Goal: Transaction & Acquisition: Purchase product/service

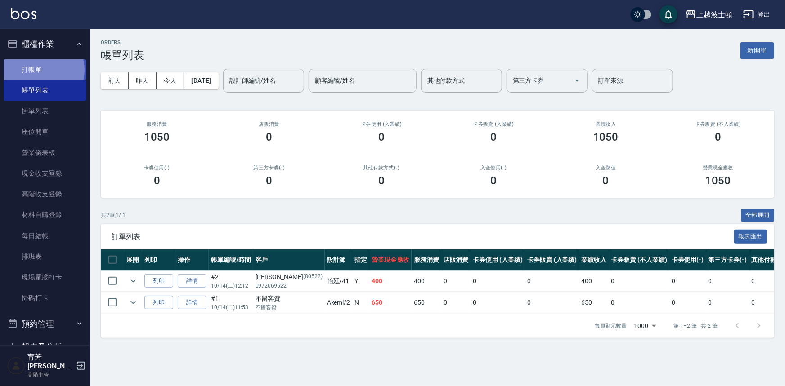
click at [43, 70] on link "打帳單" at bounding box center [45, 69] width 83 height 21
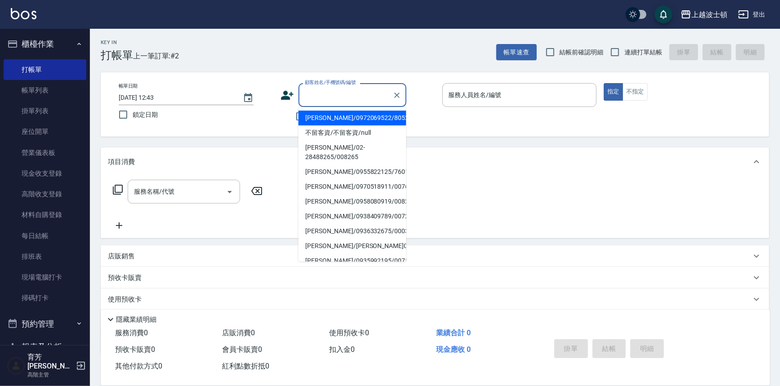
click at [308, 100] on input "顧客姓名/手機號碼/編號" at bounding box center [346, 95] width 86 height 16
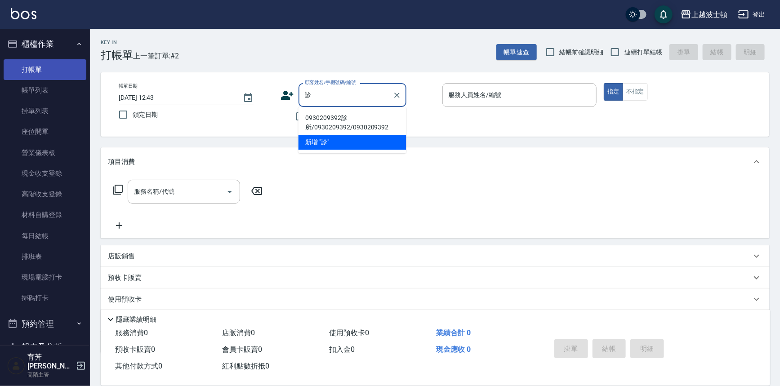
type input "診"
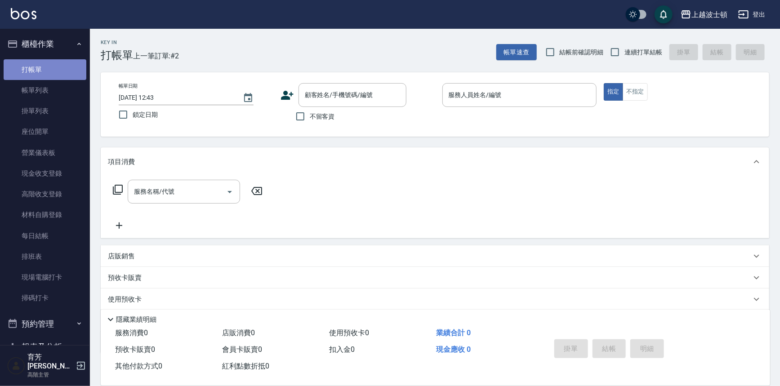
click at [54, 64] on link "打帳單" at bounding box center [45, 69] width 83 height 21
click at [72, 83] on link "帳單列表" at bounding box center [45, 90] width 83 height 21
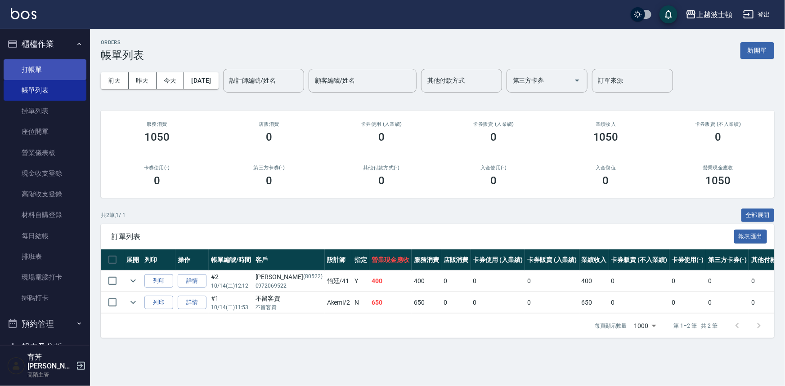
click at [61, 69] on link "打帳單" at bounding box center [45, 69] width 83 height 21
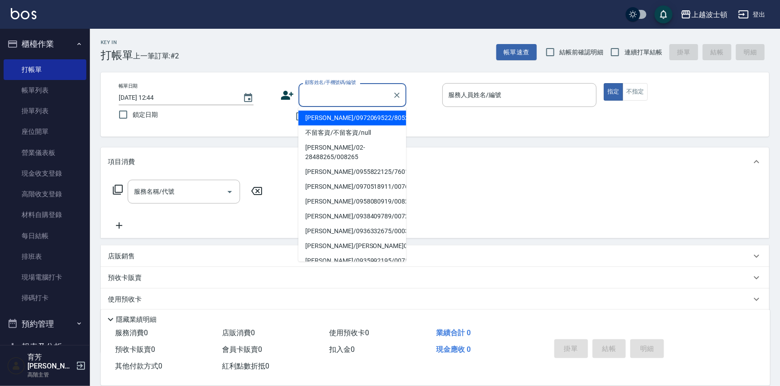
click at [307, 97] on input "顧客姓名/手機號碼/編號" at bounding box center [346, 95] width 86 height 16
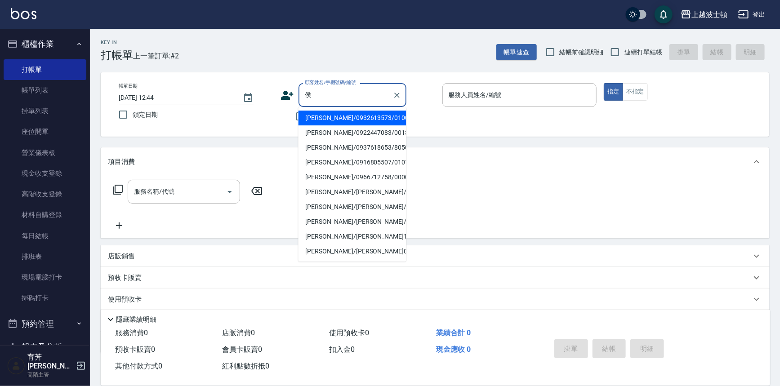
click at [349, 130] on li "[PERSON_NAME]/0922447083/001326" at bounding box center [353, 133] width 108 height 15
type input "[PERSON_NAME]/0922447083/001326"
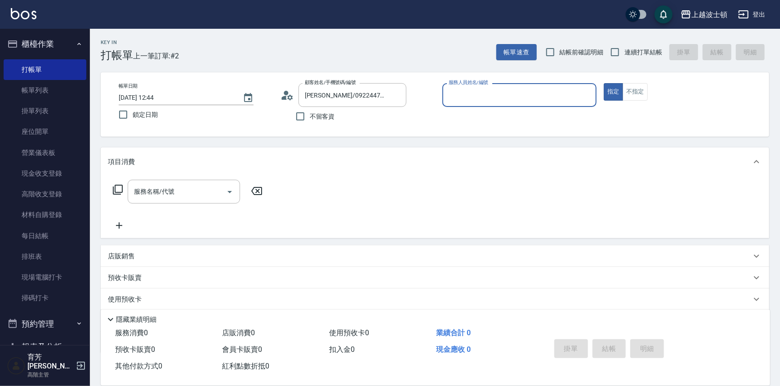
type input "shirey-0"
click at [117, 187] on icon at bounding box center [117, 189] width 11 height 11
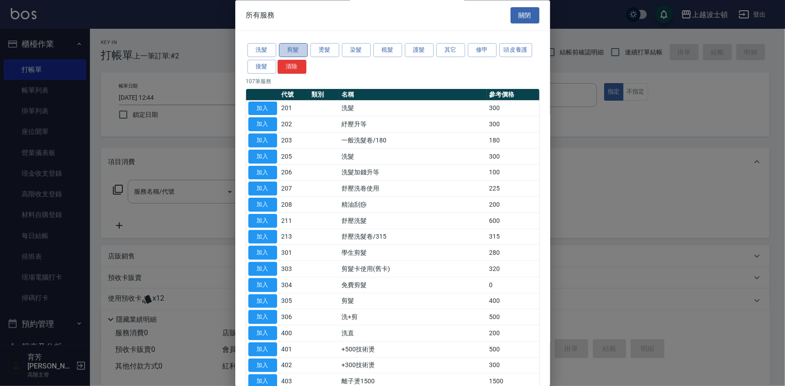
click at [283, 48] on button "剪髮" at bounding box center [293, 51] width 29 height 14
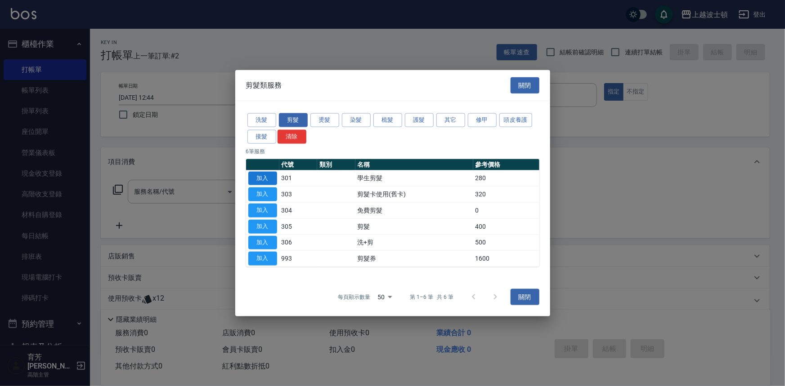
click at [265, 175] on button "加入" at bounding box center [262, 178] width 29 height 14
type input "學生剪髮(301)"
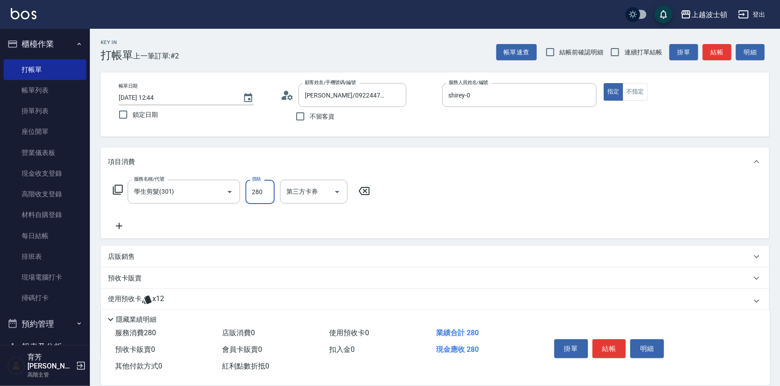
click at [265, 191] on input "280" at bounding box center [260, 192] width 29 height 24
type input "50"
click at [149, 297] on icon at bounding box center [146, 300] width 9 height 9
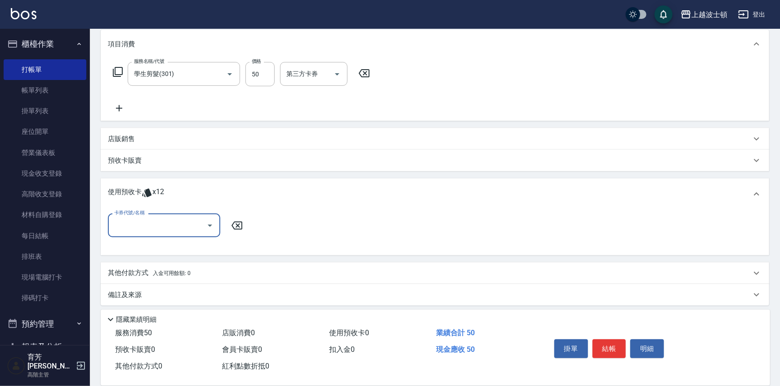
scroll to position [121, 0]
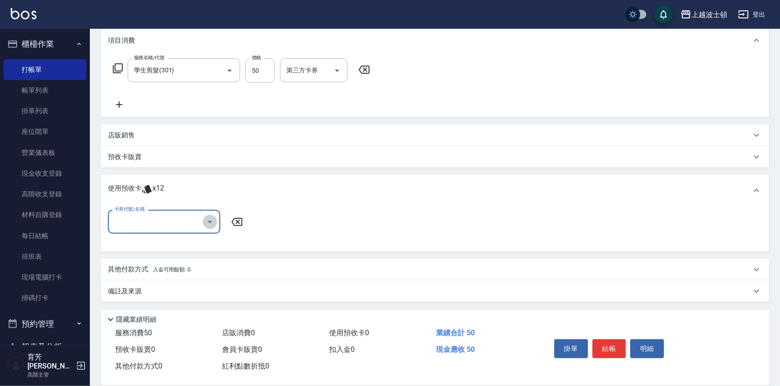
click at [211, 221] on icon "Open" at bounding box center [210, 222] width 4 height 2
click at [202, 255] on div "洗髮卷 剩餘2張" at bounding box center [164, 259] width 112 height 15
type input "洗髮卷"
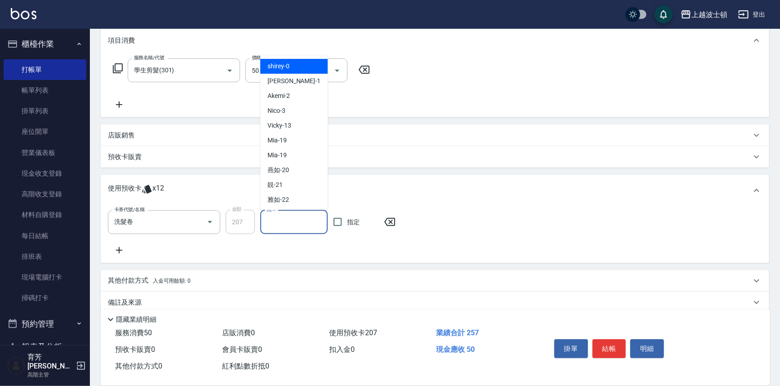
click at [315, 224] on input "洗-1" at bounding box center [294, 223] width 59 height 16
click at [312, 60] on div "shirey -0" at bounding box center [293, 66] width 67 height 15
type input "shirey-0"
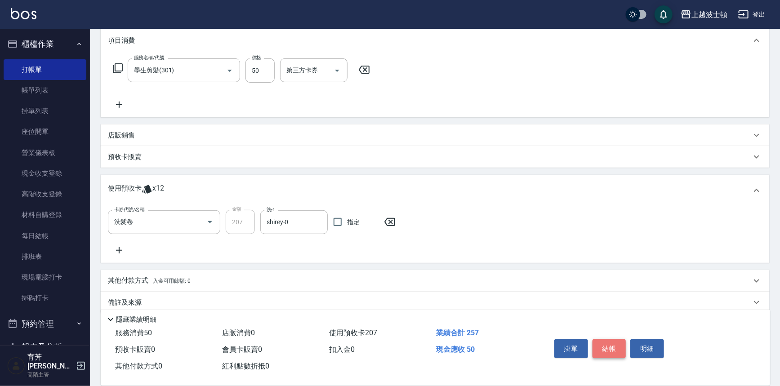
click at [613, 350] on button "結帳" at bounding box center [610, 349] width 34 height 19
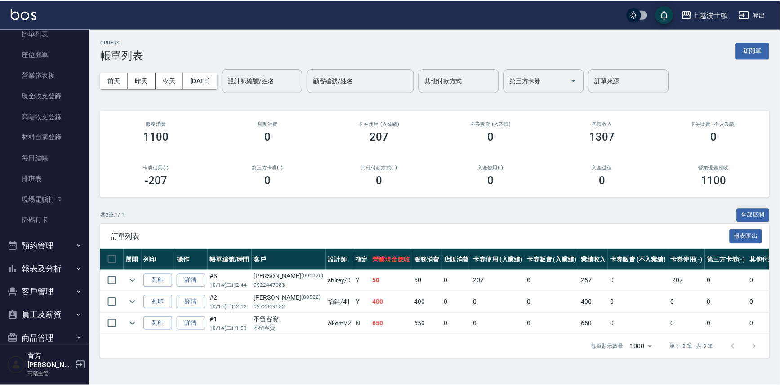
scroll to position [79, 0]
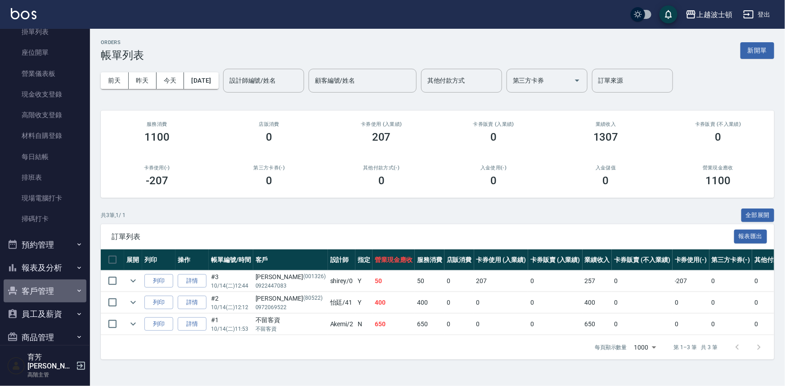
click at [66, 287] on button "客戶管理" at bounding box center [45, 291] width 83 height 23
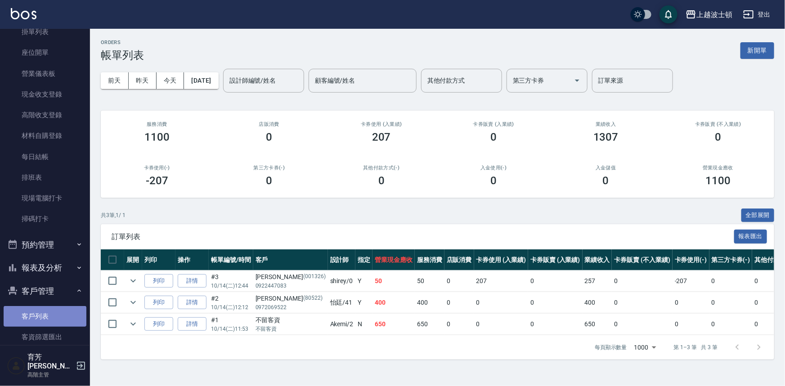
click at [54, 316] on link "客戶列表" at bounding box center [45, 316] width 83 height 21
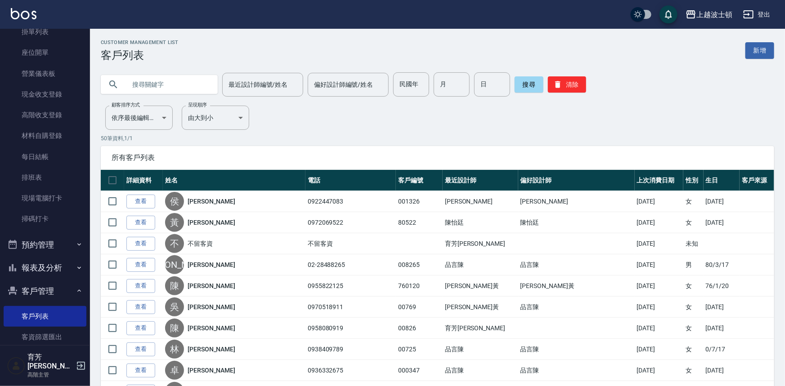
click at [176, 85] on input "text" at bounding box center [168, 84] width 85 height 24
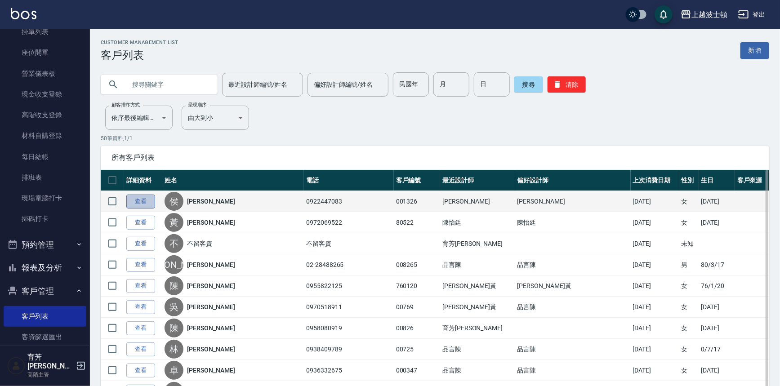
click at [137, 199] on link "查看" at bounding box center [140, 202] width 29 height 14
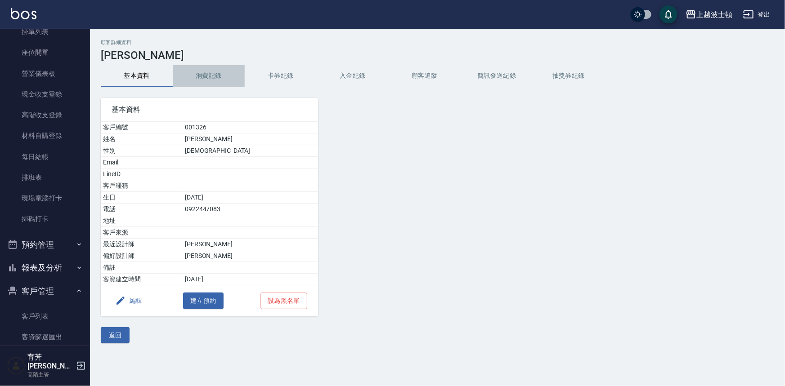
click at [223, 74] on button "消費記錄" at bounding box center [209, 76] width 72 height 22
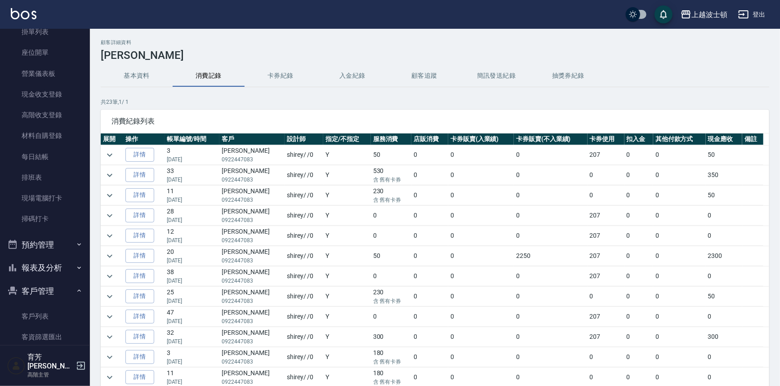
click at [140, 77] on button "基本資料" at bounding box center [137, 76] width 72 height 22
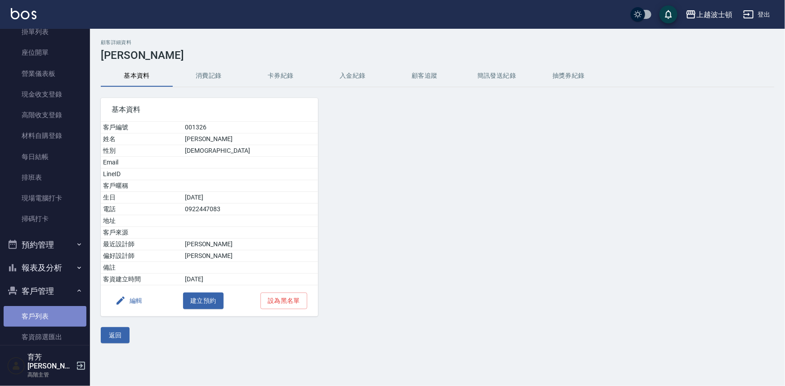
click at [49, 313] on link "客戶列表" at bounding box center [45, 316] width 83 height 21
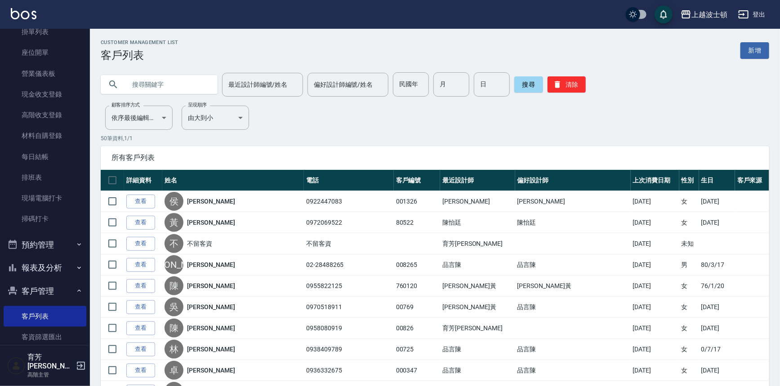
scroll to position [72, 0]
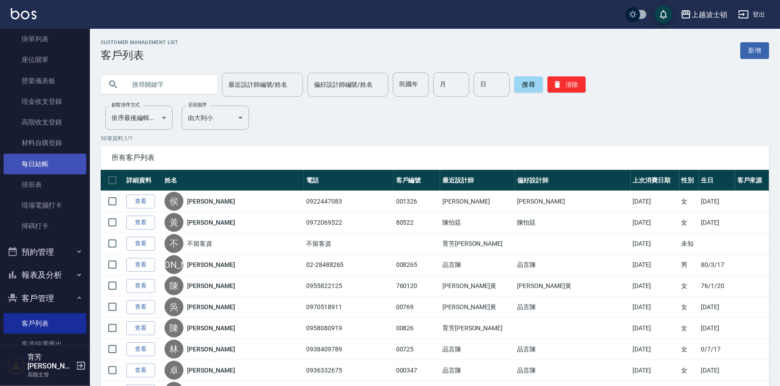
drag, startPoint x: 85, startPoint y: 83, endPoint x: 75, endPoint y: 165, distance: 82.1
click at [78, 152] on nav "櫃檯作業 打帳單 帳單列表 掛單列表 座位開單 營業儀表板 現金收支登錄 高階收支登錄 材料自購登錄 每日結帳 排班表 現場電腦打卡 掃碼打卡 預約管理 預約…" at bounding box center [45, 187] width 90 height 317
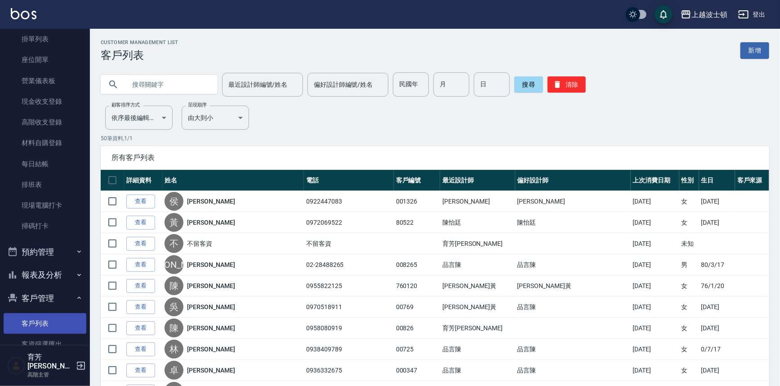
click at [55, 329] on link "客戶列表" at bounding box center [45, 324] width 83 height 21
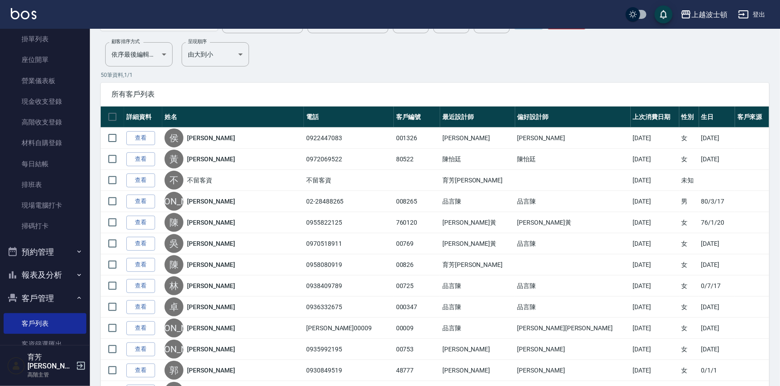
scroll to position [93, 0]
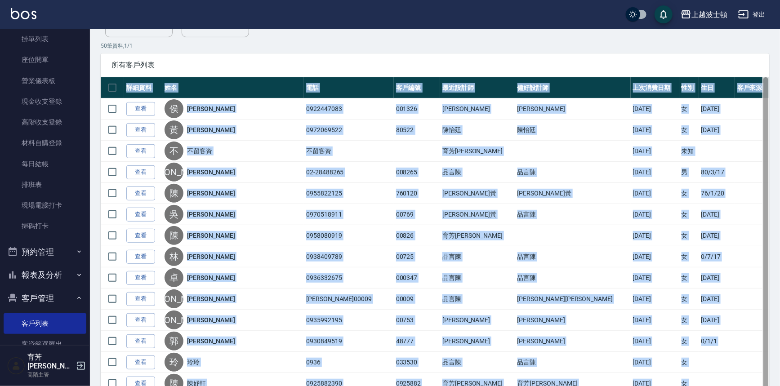
drag, startPoint x: 776, startPoint y: 135, endPoint x: 769, endPoint y: 157, distance: 23.1
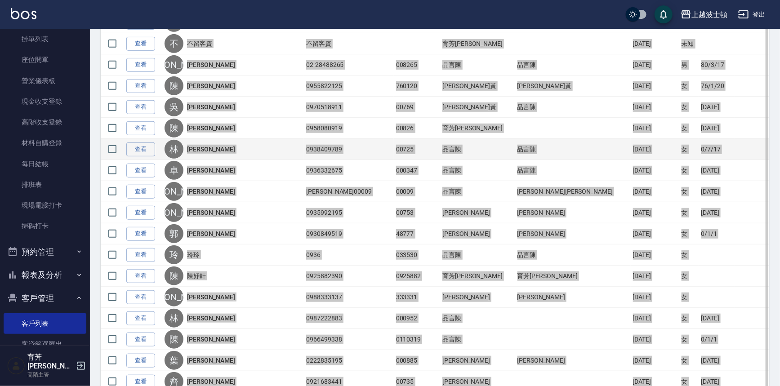
scroll to position [201, 0]
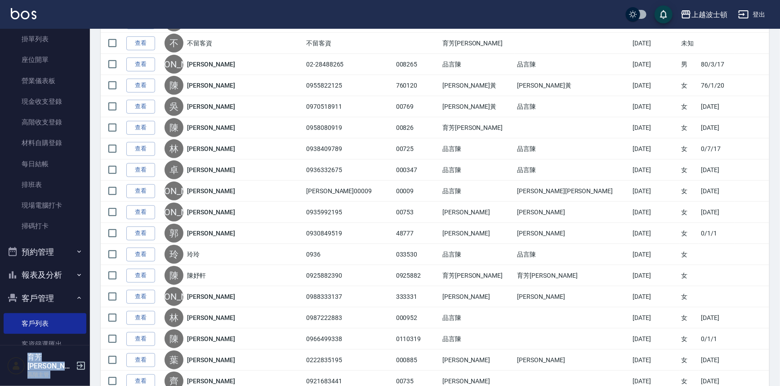
drag, startPoint x: 90, startPoint y: 80, endPoint x: 95, endPoint y: 53, distance: 27.5
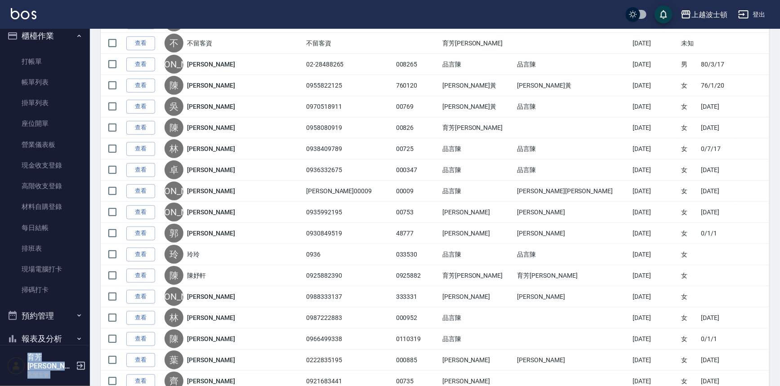
scroll to position [0, 0]
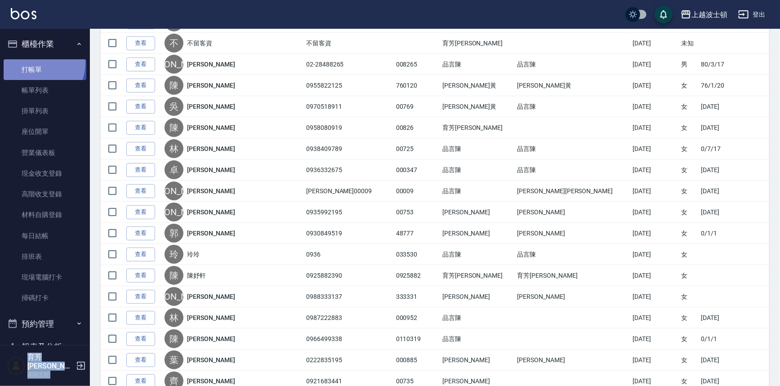
click at [36, 63] on link "打帳單" at bounding box center [45, 69] width 83 height 21
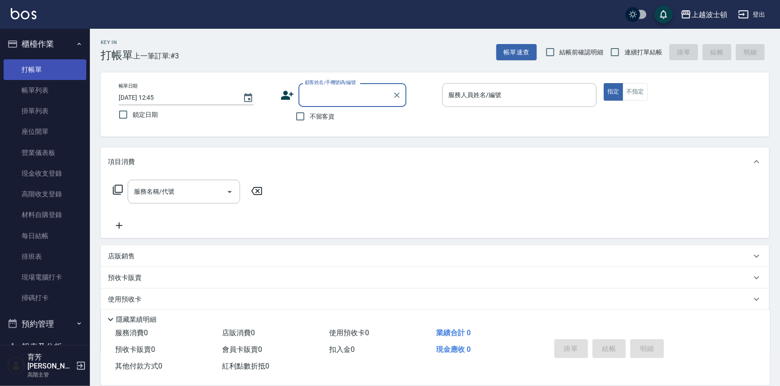
click at [51, 71] on link "打帳單" at bounding box center [45, 69] width 83 height 21
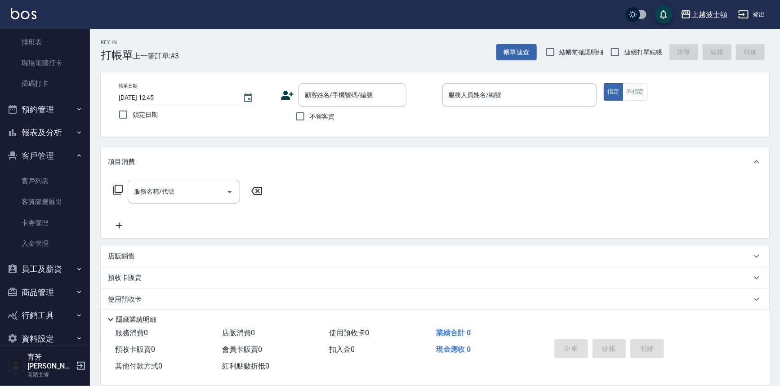
scroll to position [222, 0]
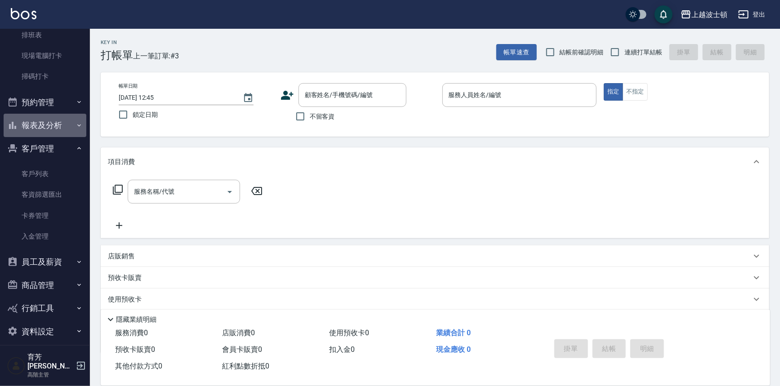
click at [63, 119] on button "報表及分析" at bounding box center [45, 125] width 83 height 23
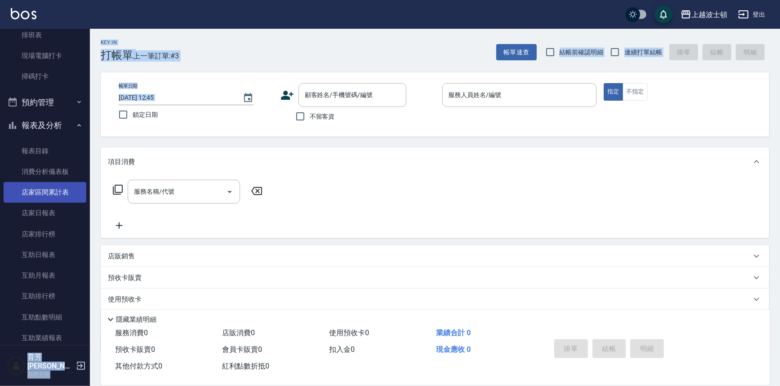
drag, startPoint x: 90, startPoint y: 124, endPoint x: 79, endPoint y: 167, distance: 44.7
click at [80, 198] on div "上越波士頓 登出 櫃檯作業 打帳單 帳單列表 掛單列表 座位開單 營業儀表板 現金收支登錄 高階收支登錄 材料自購登錄 每日結帳 排班表 現場電腦打卡 掃碼打…" at bounding box center [390, 219] width 780 height 438
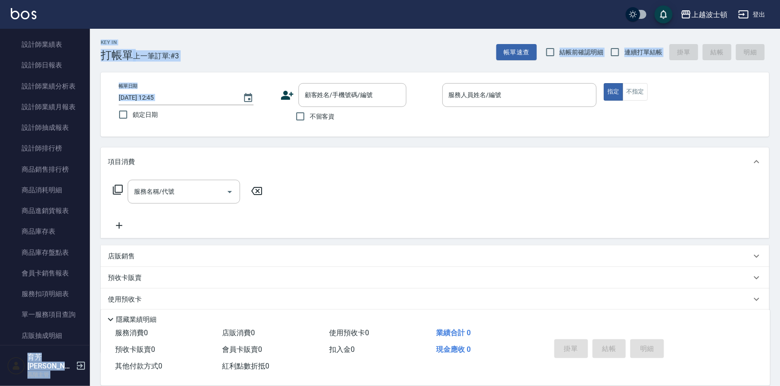
scroll to position [625, 0]
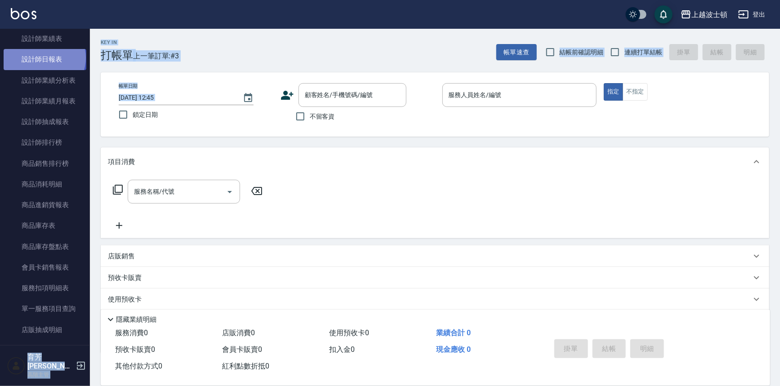
click at [44, 58] on link "設計師日報表" at bounding box center [45, 59] width 83 height 21
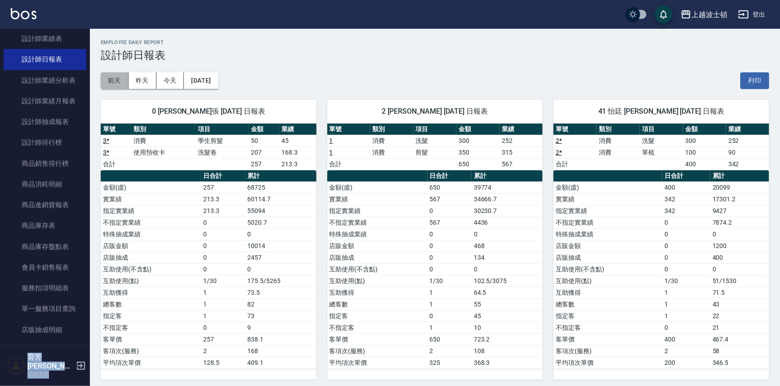
click at [115, 80] on button "前天" at bounding box center [115, 80] width 28 height 17
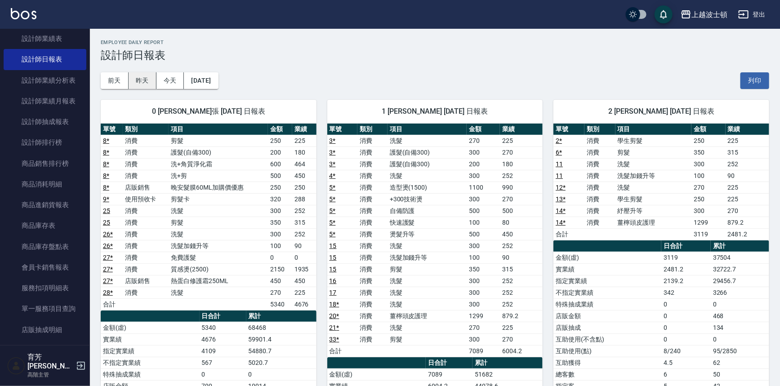
drag, startPoint x: 145, startPoint y: 67, endPoint x: 145, endPoint y: 73, distance: 5.8
click at [145, 70] on div "[DATE] [DATE] [DATE] [DATE] 列印" at bounding box center [435, 81] width 669 height 38
click at [145, 79] on button "昨天" at bounding box center [143, 80] width 28 height 17
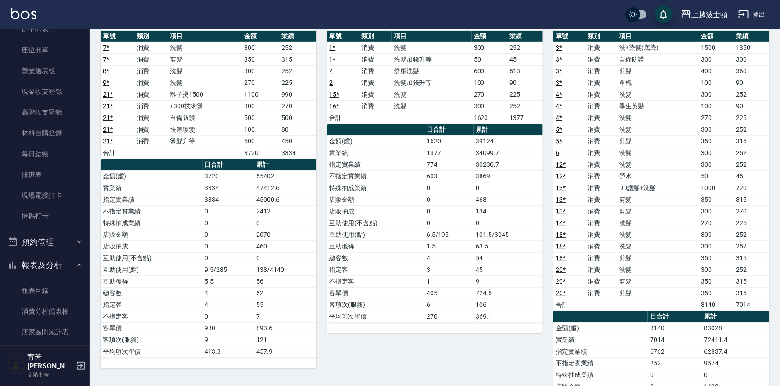
scroll to position [74, 0]
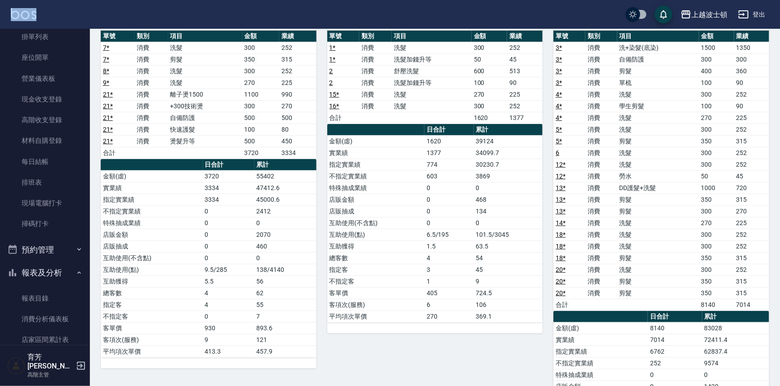
drag, startPoint x: 83, startPoint y: 48, endPoint x: 82, endPoint y: 11, distance: 36.9
click at [82, 11] on div "上越波士頓 登出 櫃檯作業 打帳單 帳單列表 掛單列表 座位開單 營業儀表板 現金收支登錄 高階收支登錄 材料自購登錄 每日結帳 排班表 現場電腦打卡 掃碼打…" at bounding box center [390, 376] width 780 height 939
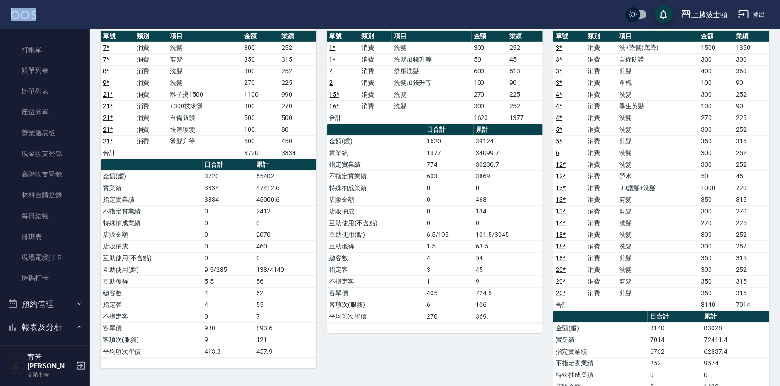
scroll to position [0, 0]
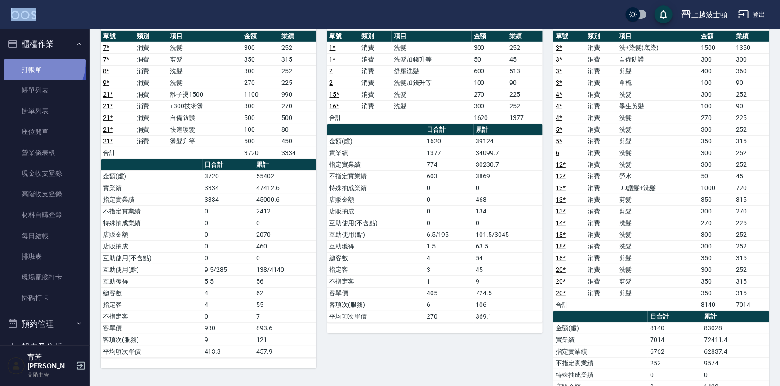
click at [34, 61] on link "打帳單" at bounding box center [45, 69] width 83 height 21
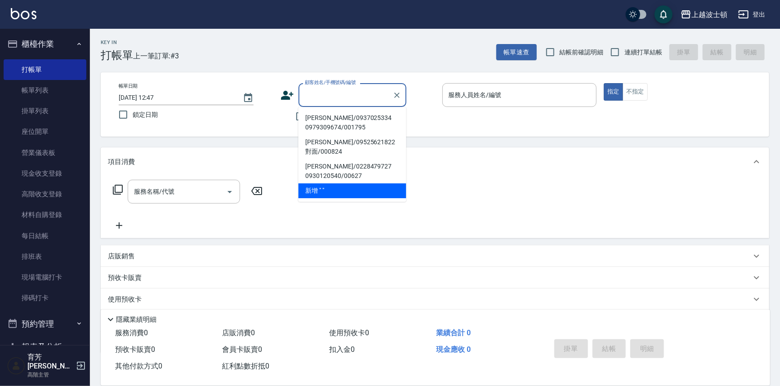
click at [321, 87] on div "顧客姓名/手機號碼/編號" at bounding box center [353, 95] width 108 height 24
click at [318, 91] on input "顧客姓名/手機號碼/編號" at bounding box center [346, 95] width 86 height 16
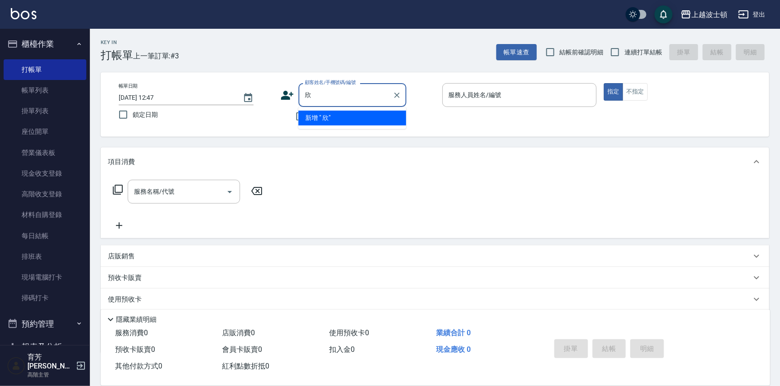
click at [314, 95] on input "欣" at bounding box center [346, 95] width 86 height 16
type input "[PERSON_NAME]"
click at [400, 94] on icon "Clear" at bounding box center [397, 95] width 9 height 9
click at [314, 94] on input "[PERSON_NAME]" at bounding box center [346, 95] width 86 height 16
type input "[PERSON_NAME]"
